Goal: Transaction & Acquisition: Purchase product/service

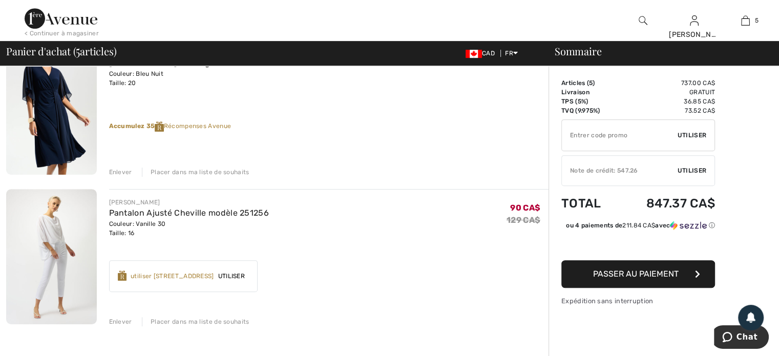
scroll to position [615, 0]
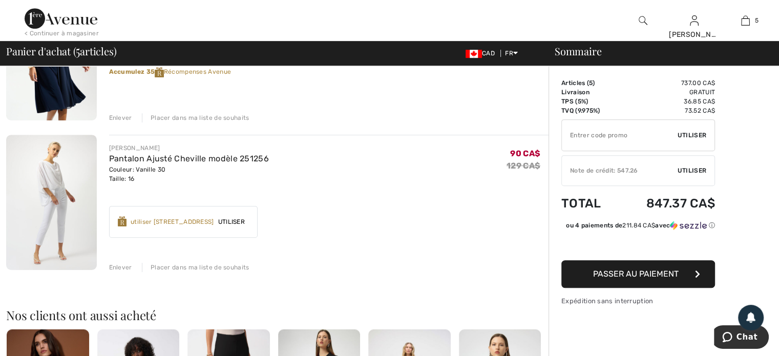
click at [119, 265] on div "Enlever" at bounding box center [120, 267] width 23 height 9
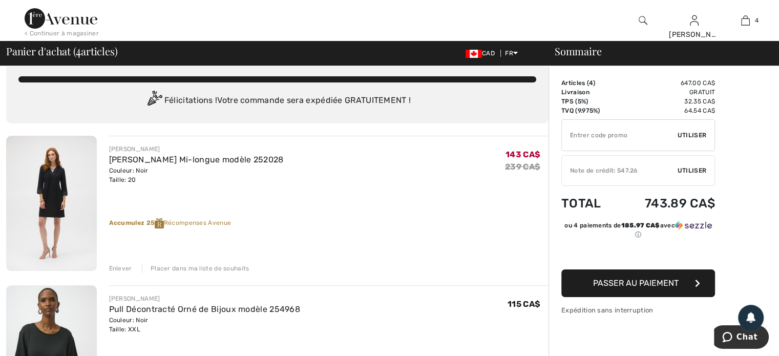
scroll to position [0, 0]
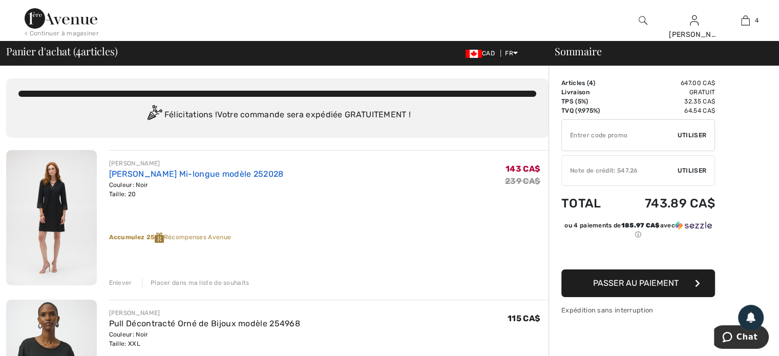
click at [203, 171] on link "[PERSON_NAME] Mi-longue modèle 252028" at bounding box center [196, 174] width 175 height 10
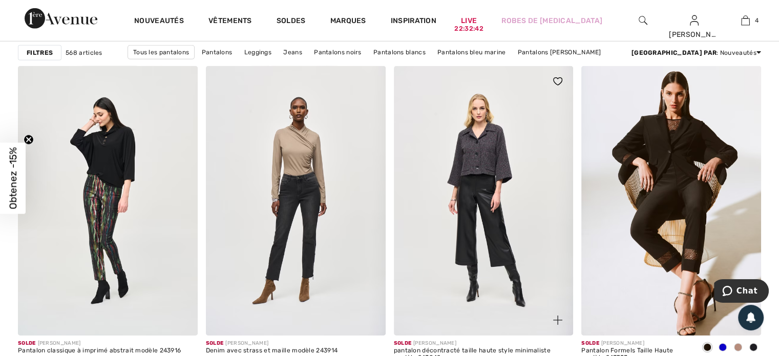
scroll to position [3227, 0]
